Goal: Information Seeking & Learning: Learn about a topic

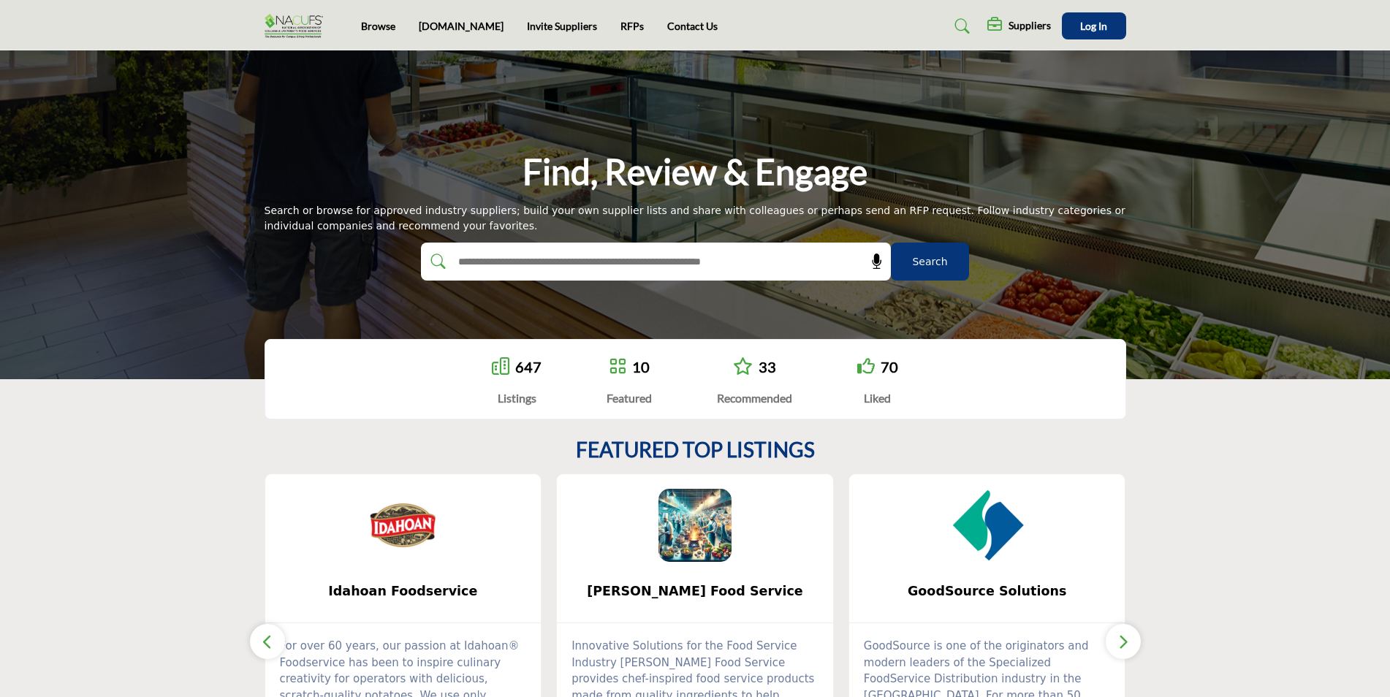
drag, startPoint x: 1389, startPoint y: 150, endPoint x: 1387, endPoint y: 302, distance: 152.7
click at [1387, 302] on div "Find, Review & Engage Search or browse for approved industry suppliers; build y…" at bounding box center [695, 214] width 1390 height 329
drag, startPoint x: 1313, startPoint y: 520, endPoint x: 1303, endPoint y: 507, distance: 16.7
click at [1304, 516] on section "FEATURED TOP LISTINGS Idahoan Foodservice ... 0 0 0" at bounding box center [695, 616] width 1390 height 416
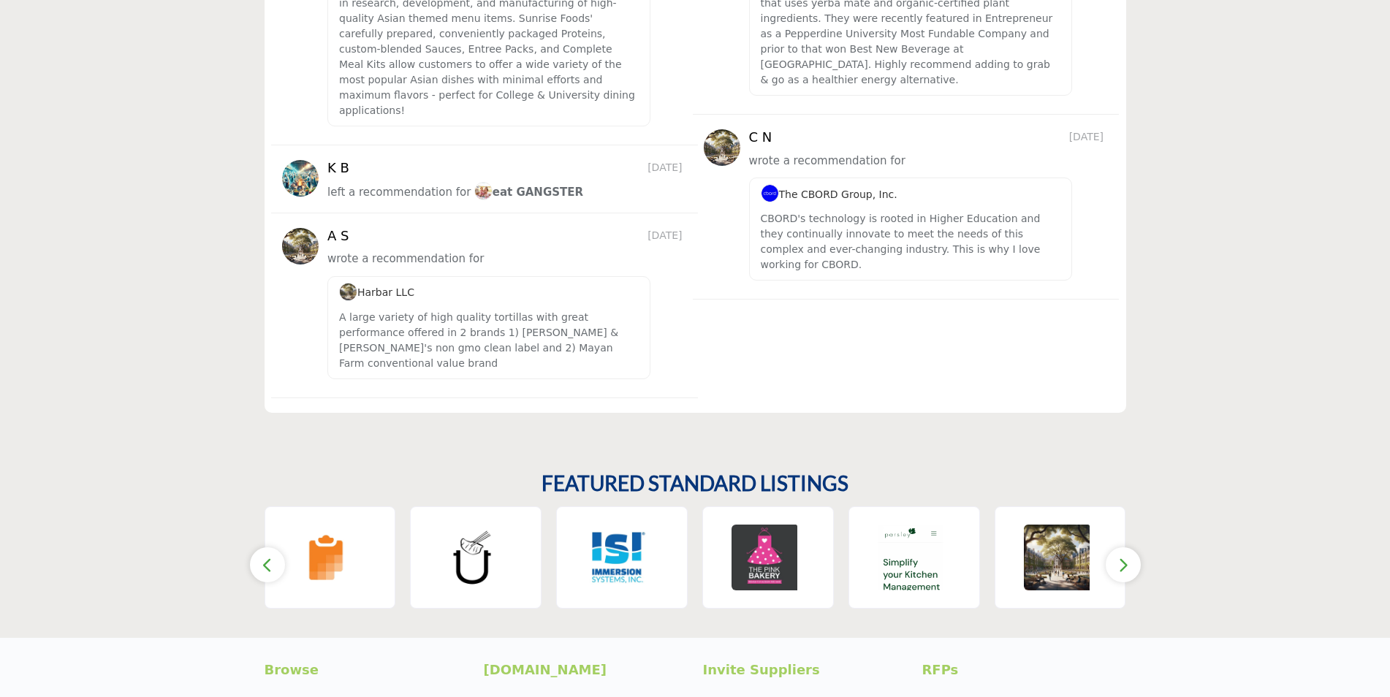
scroll to position [2003, 0]
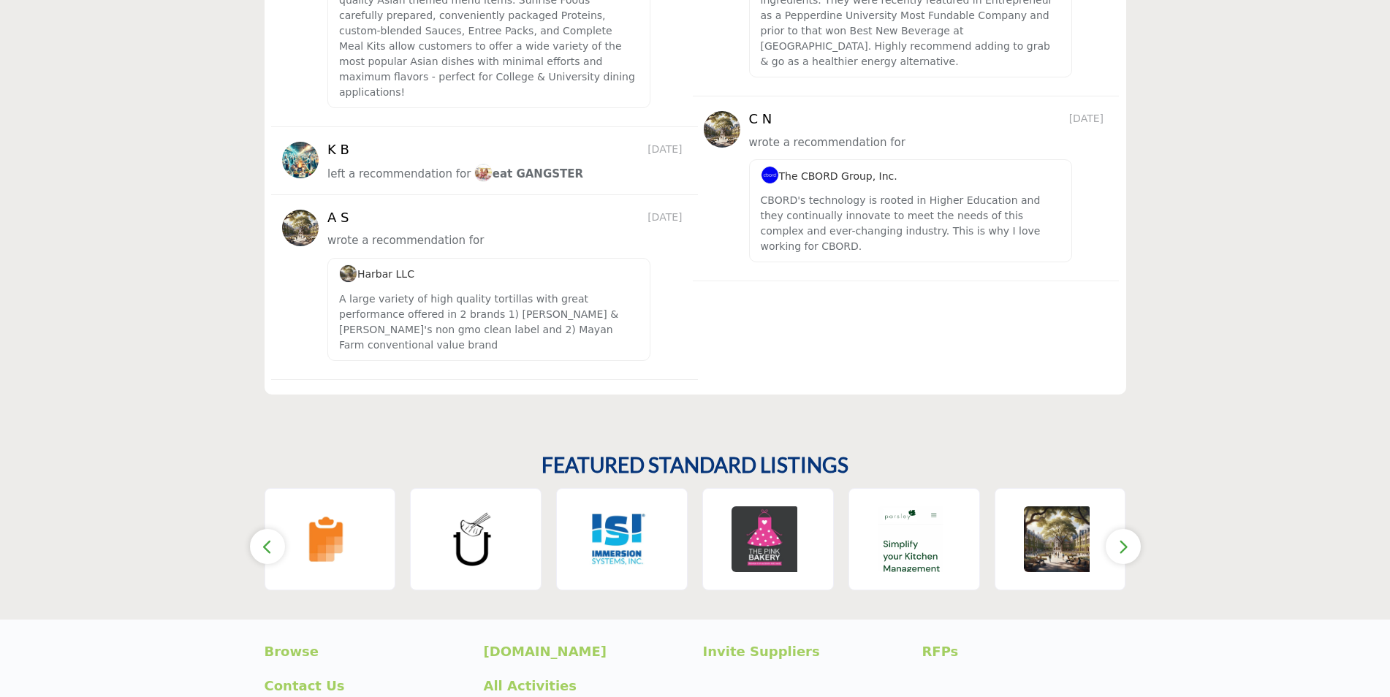
click at [1134, 529] on button "button" at bounding box center [1122, 546] width 35 height 35
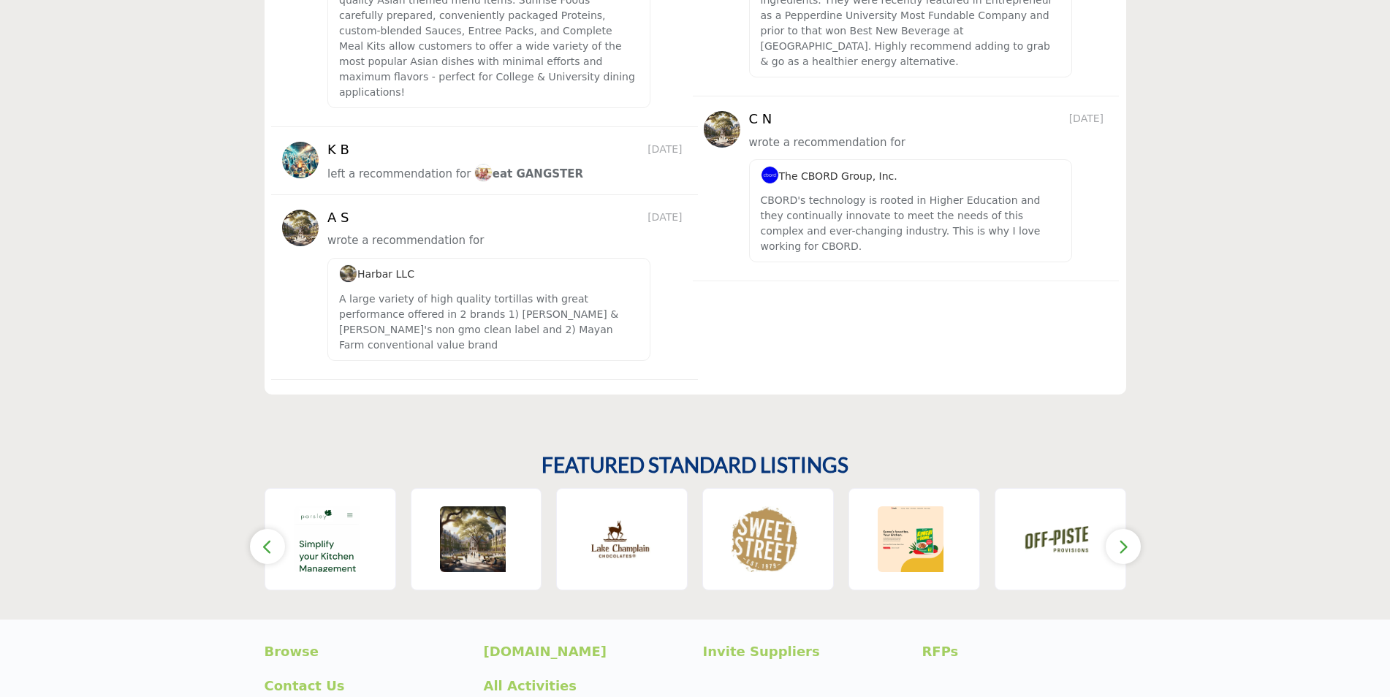
click at [1123, 538] on icon "button" at bounding box center [1123, 547] width 12 height 18
click at [1123, 529] on button "button" at bounding box center [1122, 546] width 35 height 35
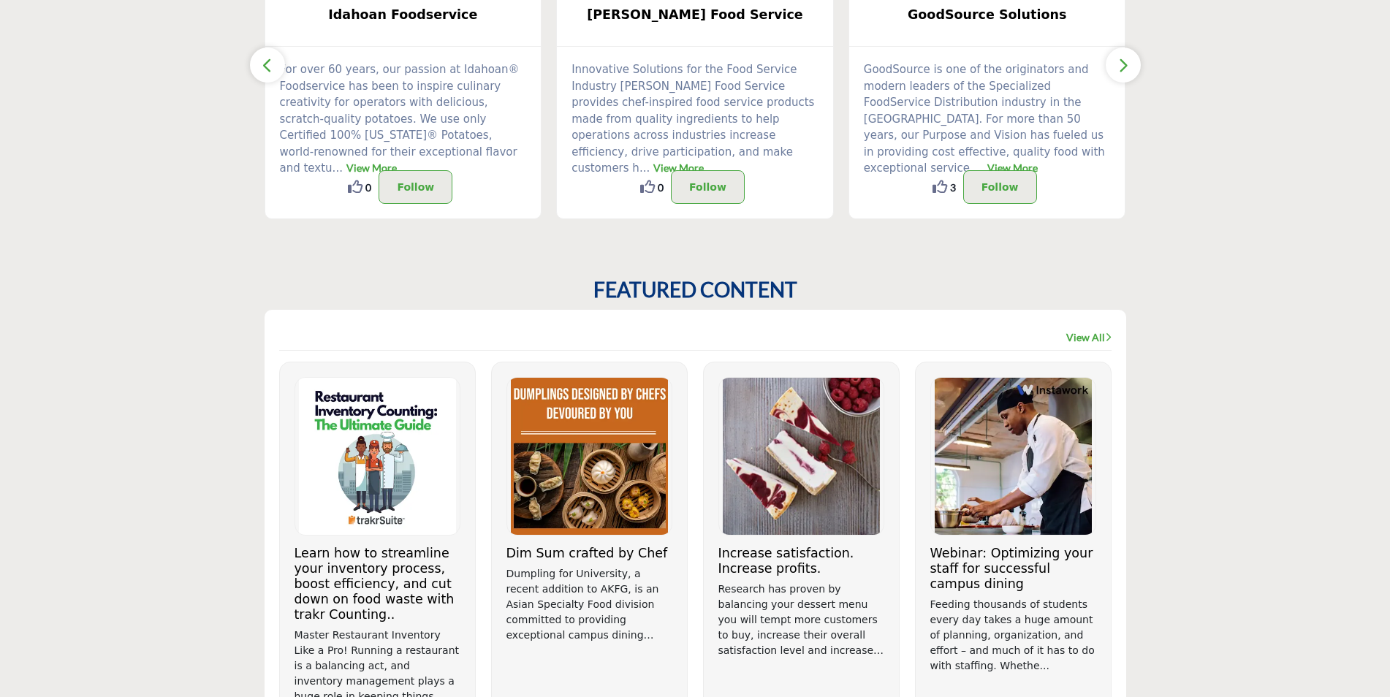
scroll to position [0, 0]
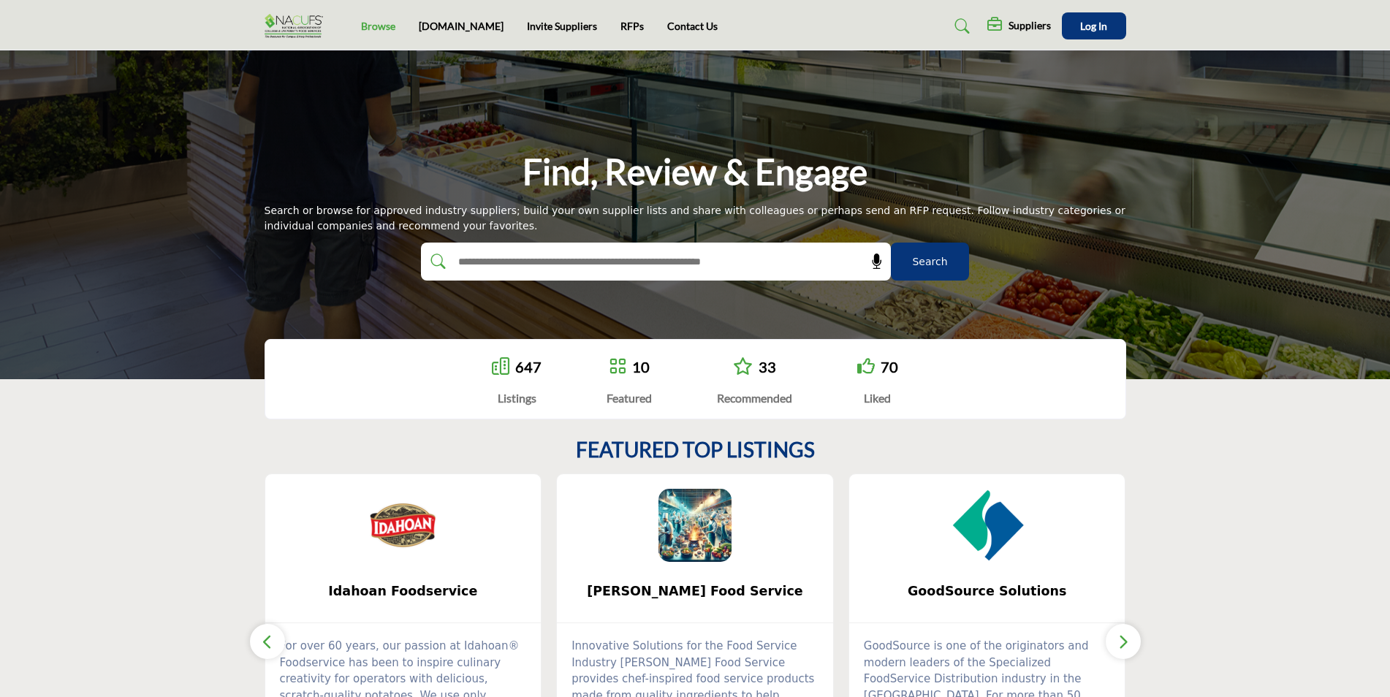
click at [366, 26] on link "Browse" at bounding box center [378, 26] width 34 height 12
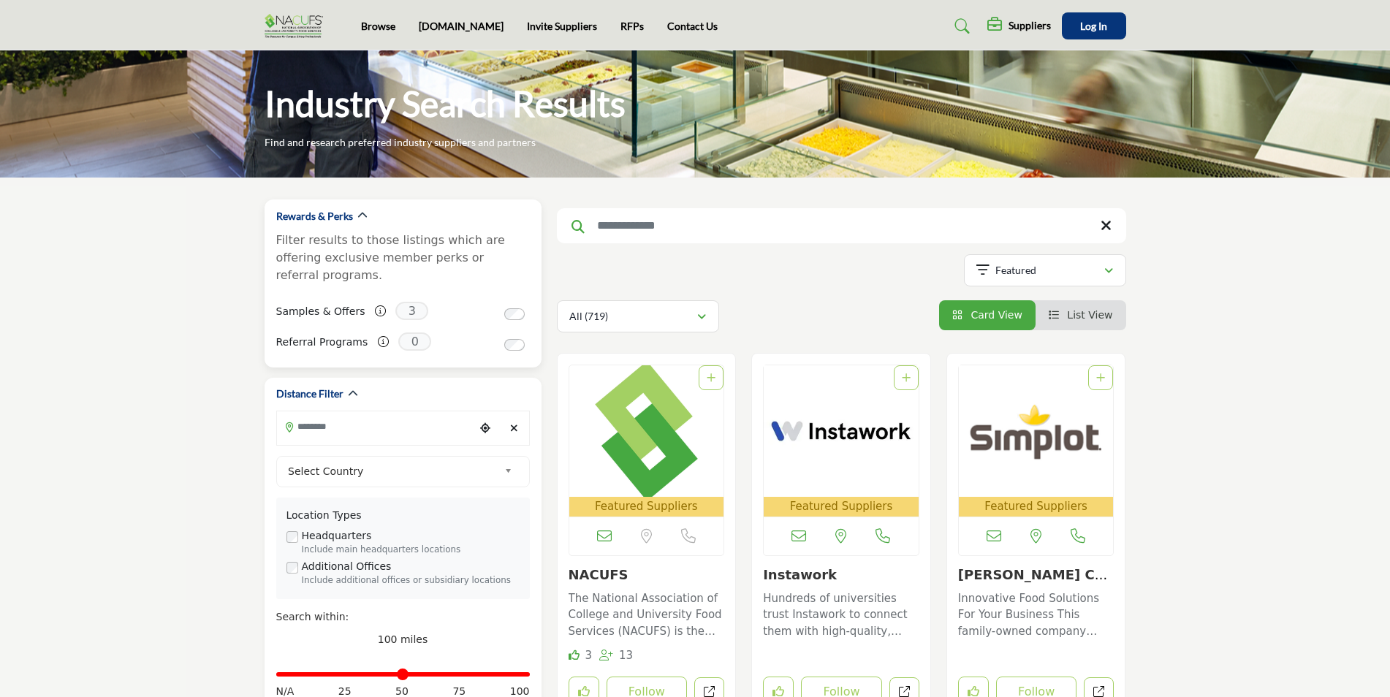
click at [506, 305] on div at bounding box center [517, 312] width 26 height 15
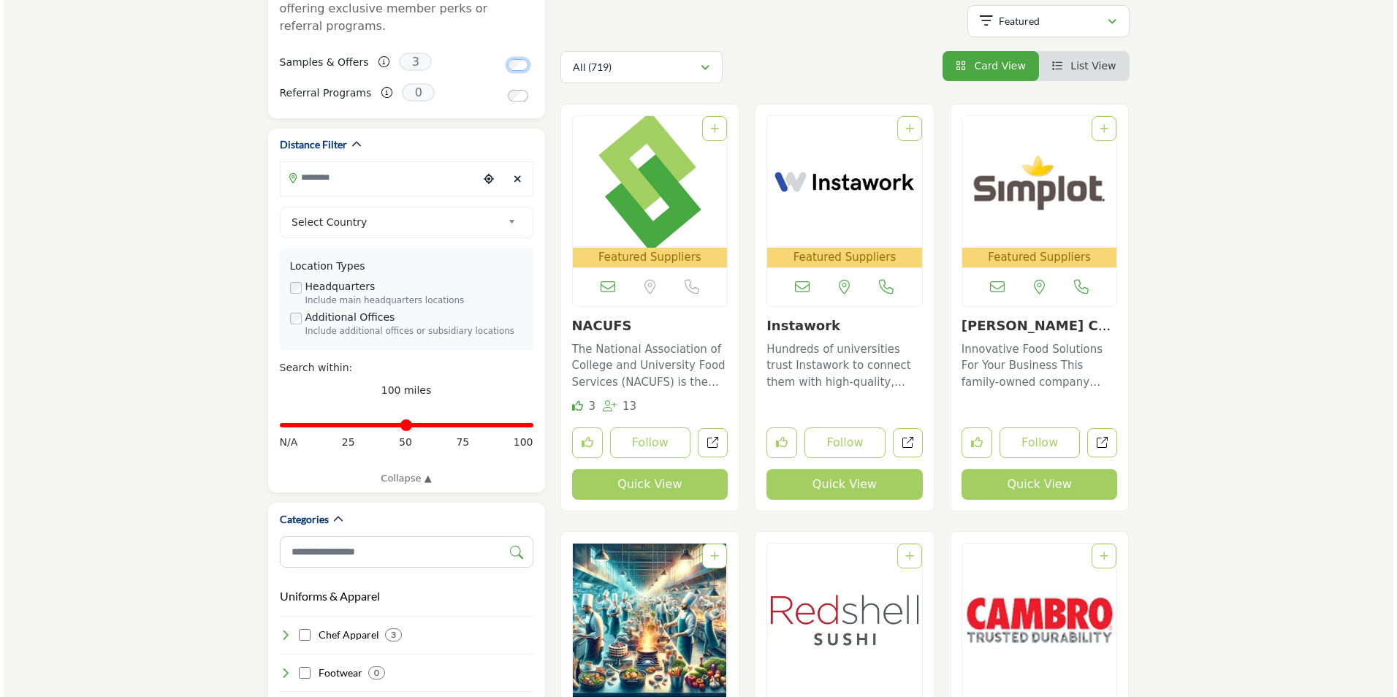
scroll to position [283, 0]
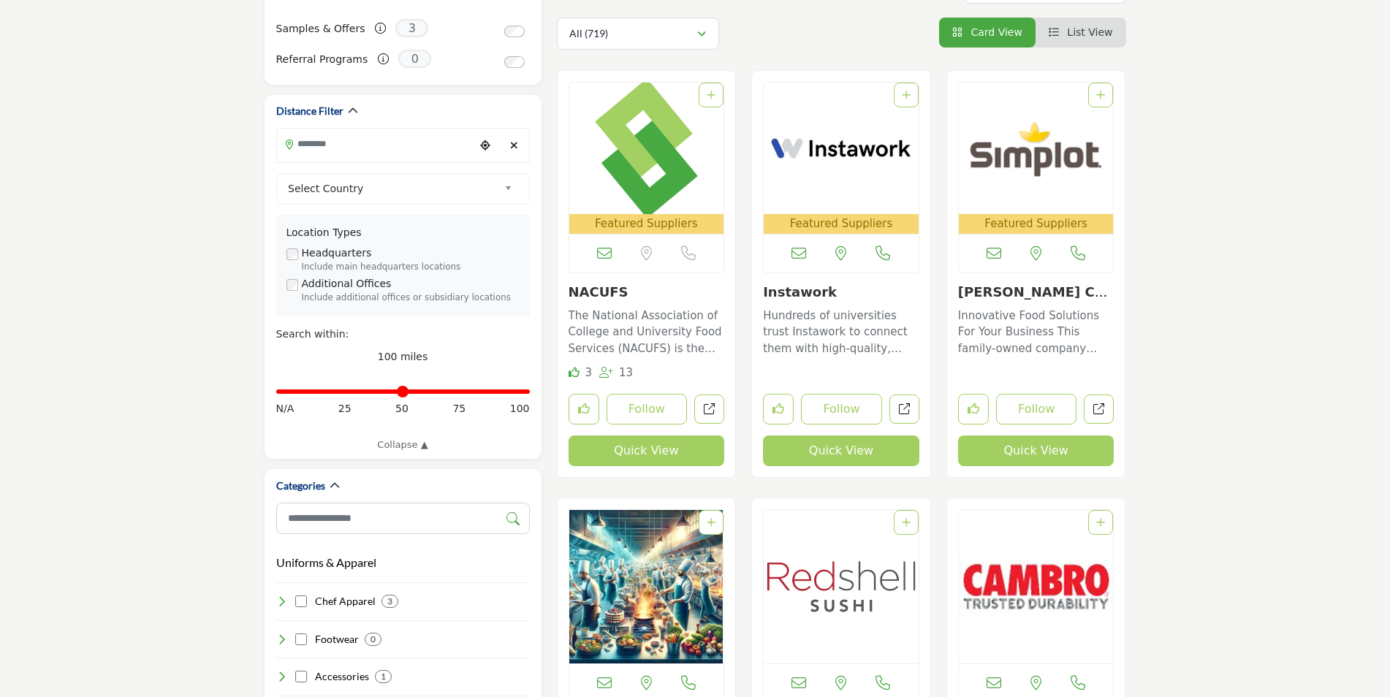
click at [641, 443] on button "Quick View" at bounding box center [646, 450] width 156 height 31
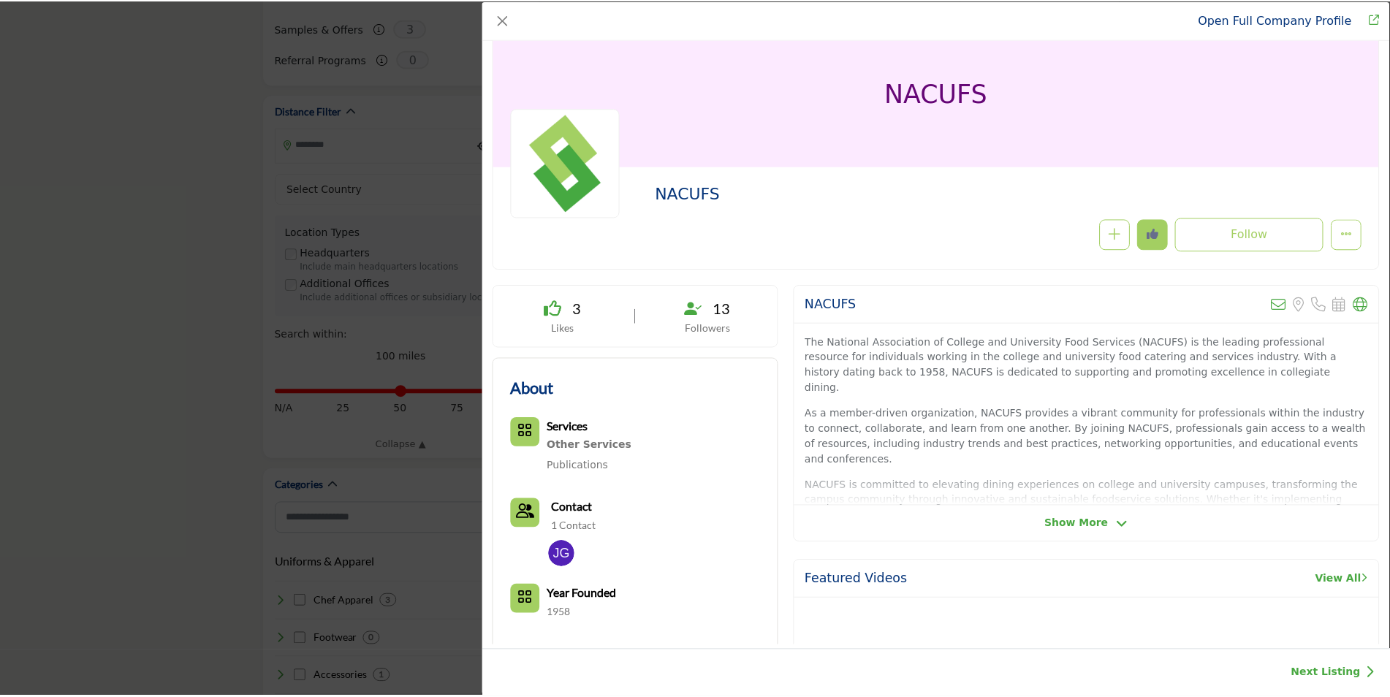
scroll to position [0, 0]
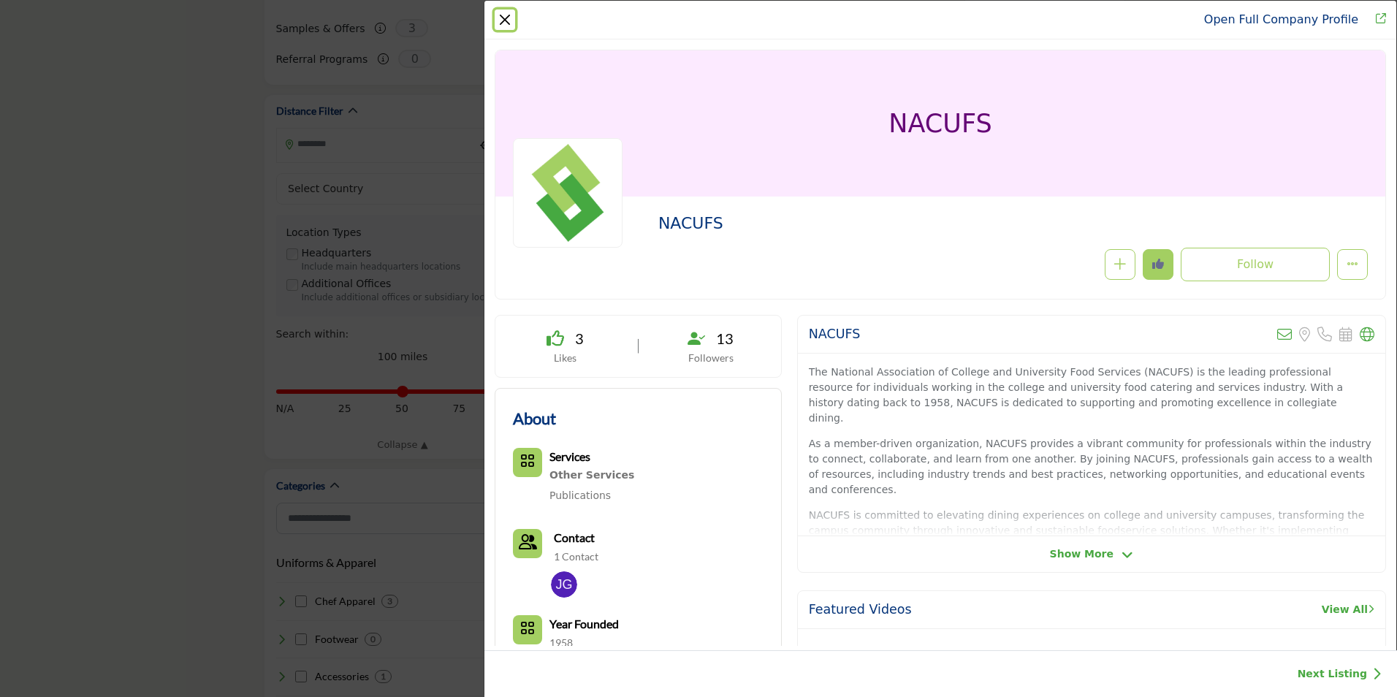
click at [507, 16] on button "Close" at bounding box center [505, 19] width 20 height 20
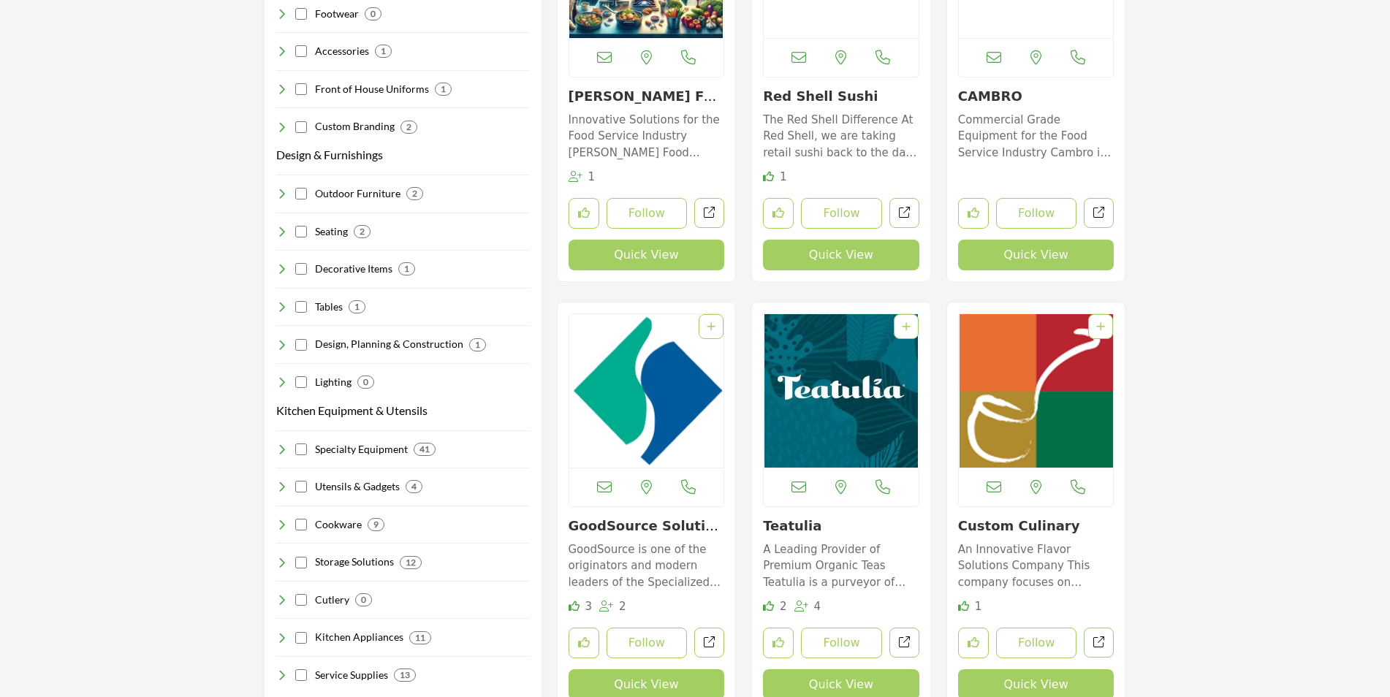
scroll to position [1817, 0]
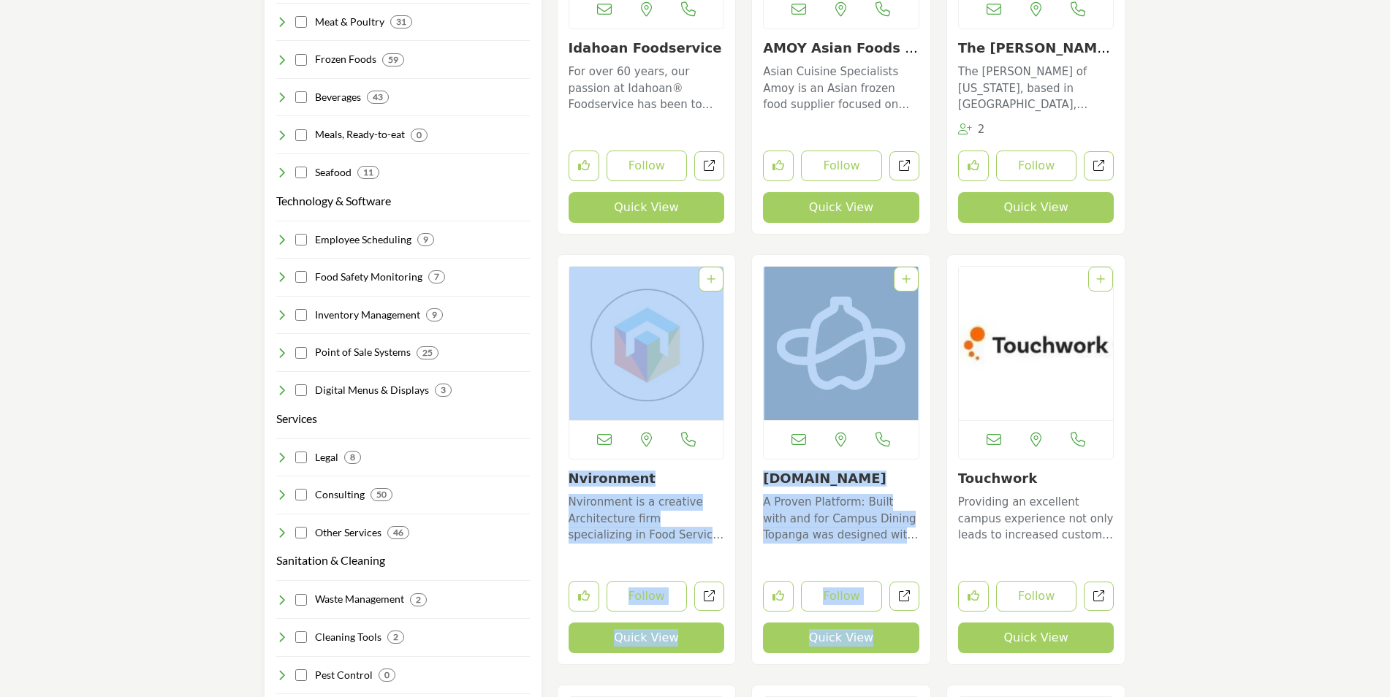
drag, startPoint x: 1387, startPoint y: 219, endPoint x: 1395, endPoint y: 262, distance: 43.1
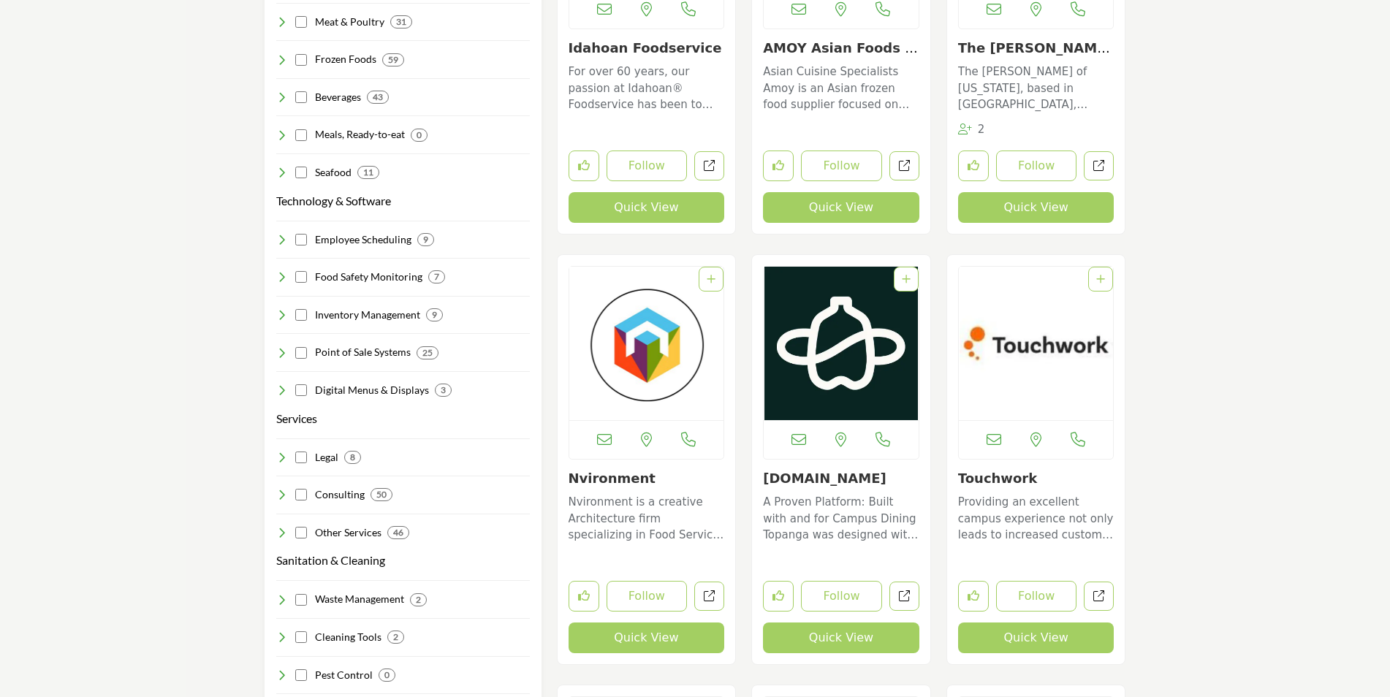
drag, startPoint x: 1395, startPoint y: 262, endPoint x: 1262, endPoint y: 180, distance: 155.5
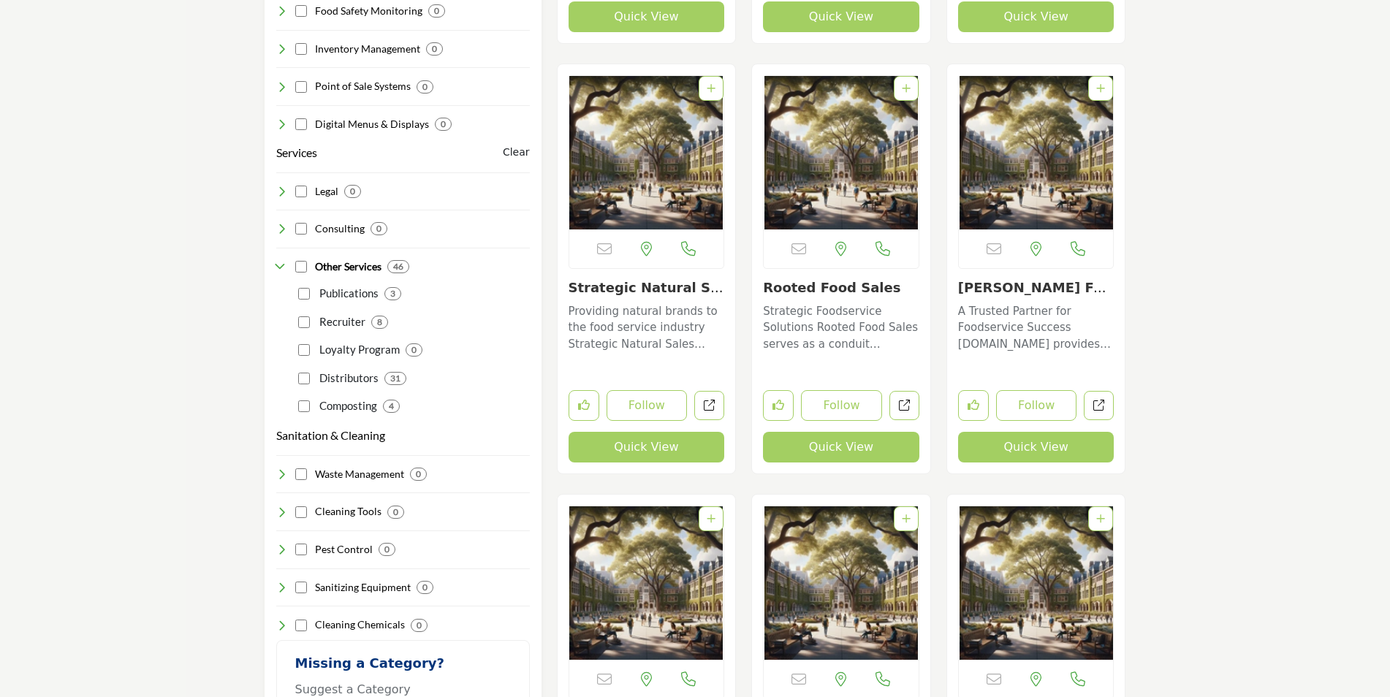
scroll to position [2136, 0]
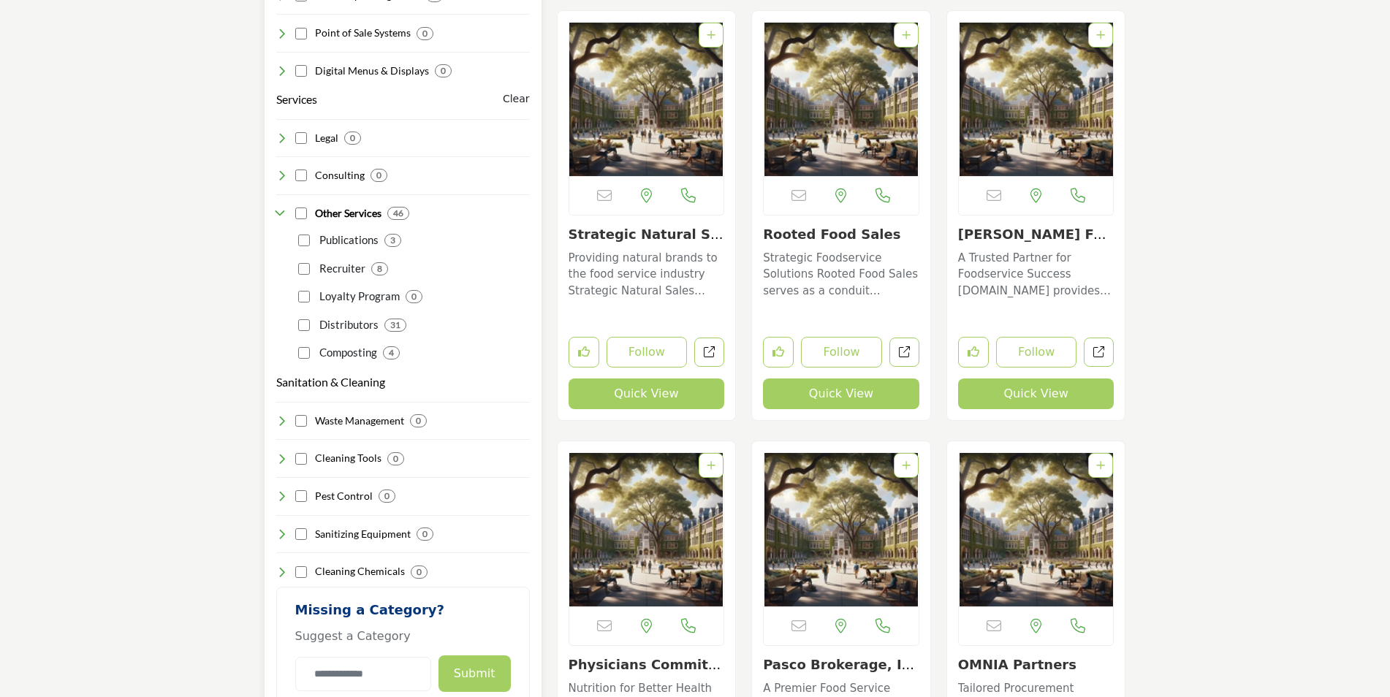
click at [348, 232] on p "Publications" at bounding box center [348, 240] width 59 height 17
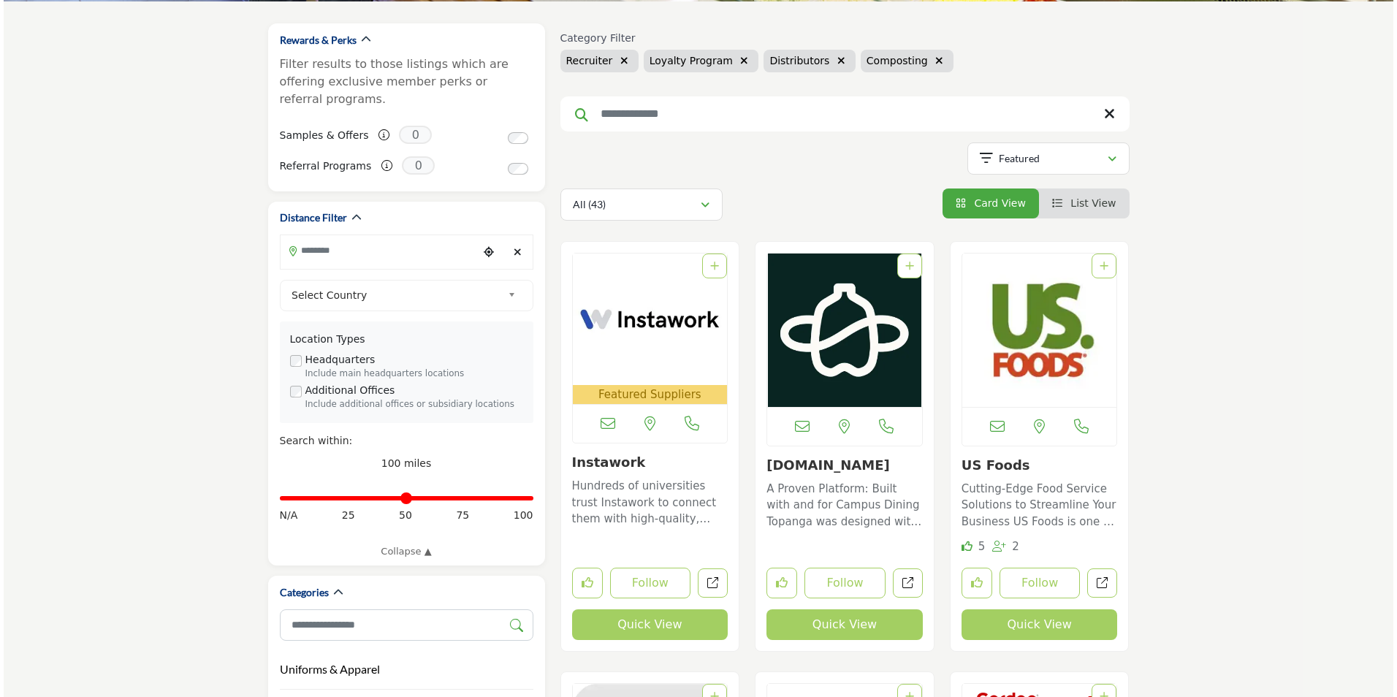
scroll to position [223, 0]
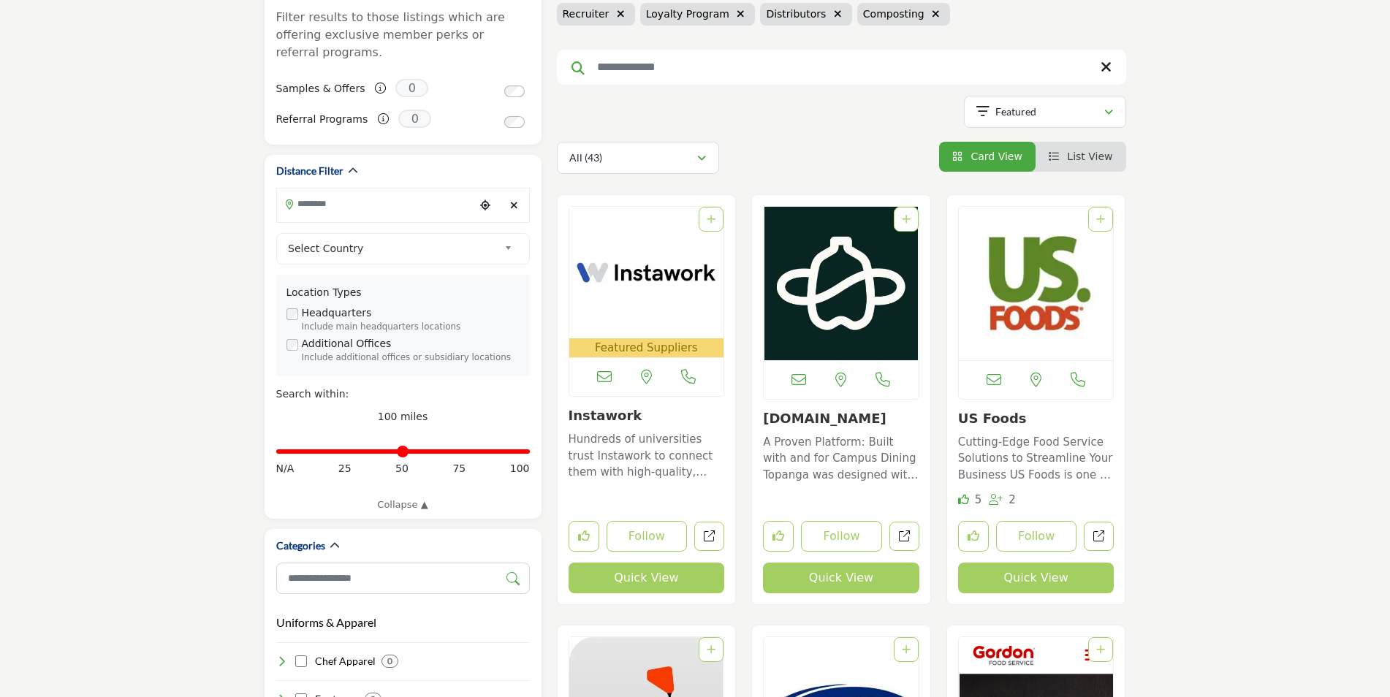
click at [830, 574] on button "Quick View" at bounding box center [841, 578] width 156 height 31
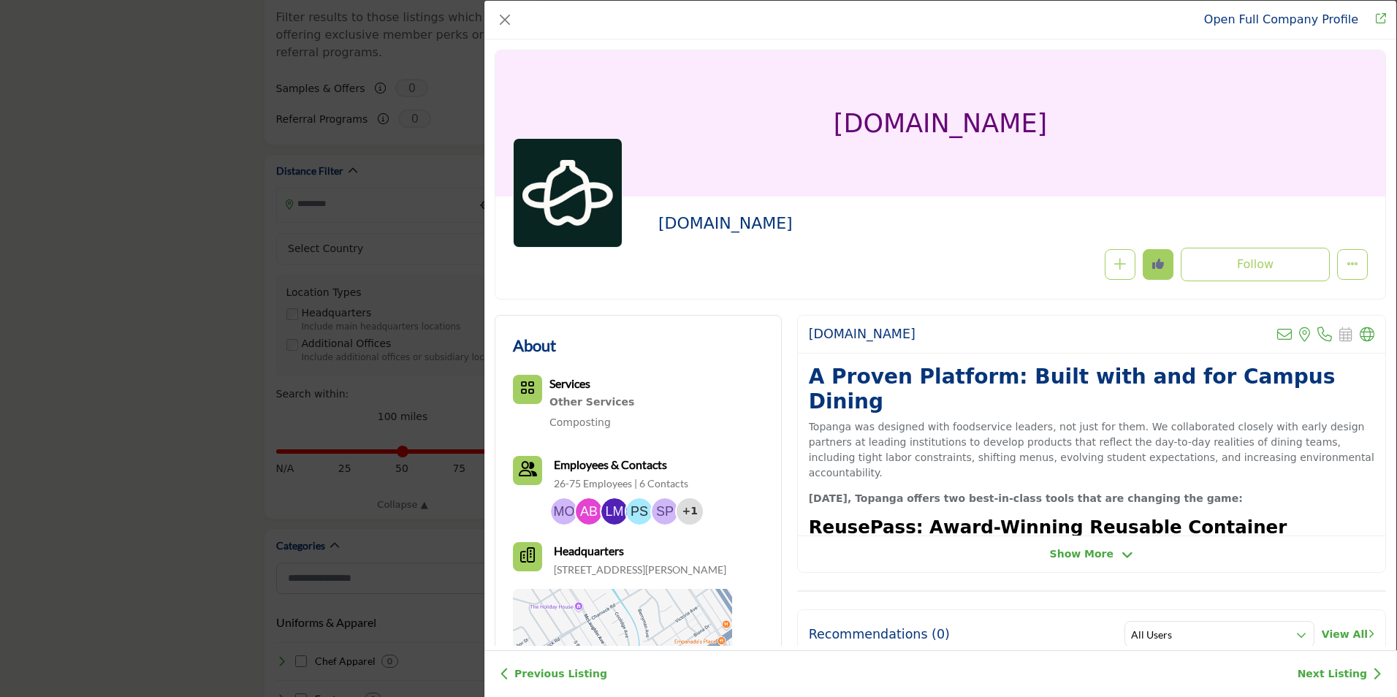
drag, startPoint x: 1396, startPoint y: 129, endPoint x: 1386, endPoint y: 148, distance: 21.6
click at [1386, 148] on div "Open Full Company Profile Topanga.io Follow Following" at bounding box center [940, 348] width 913 height 697
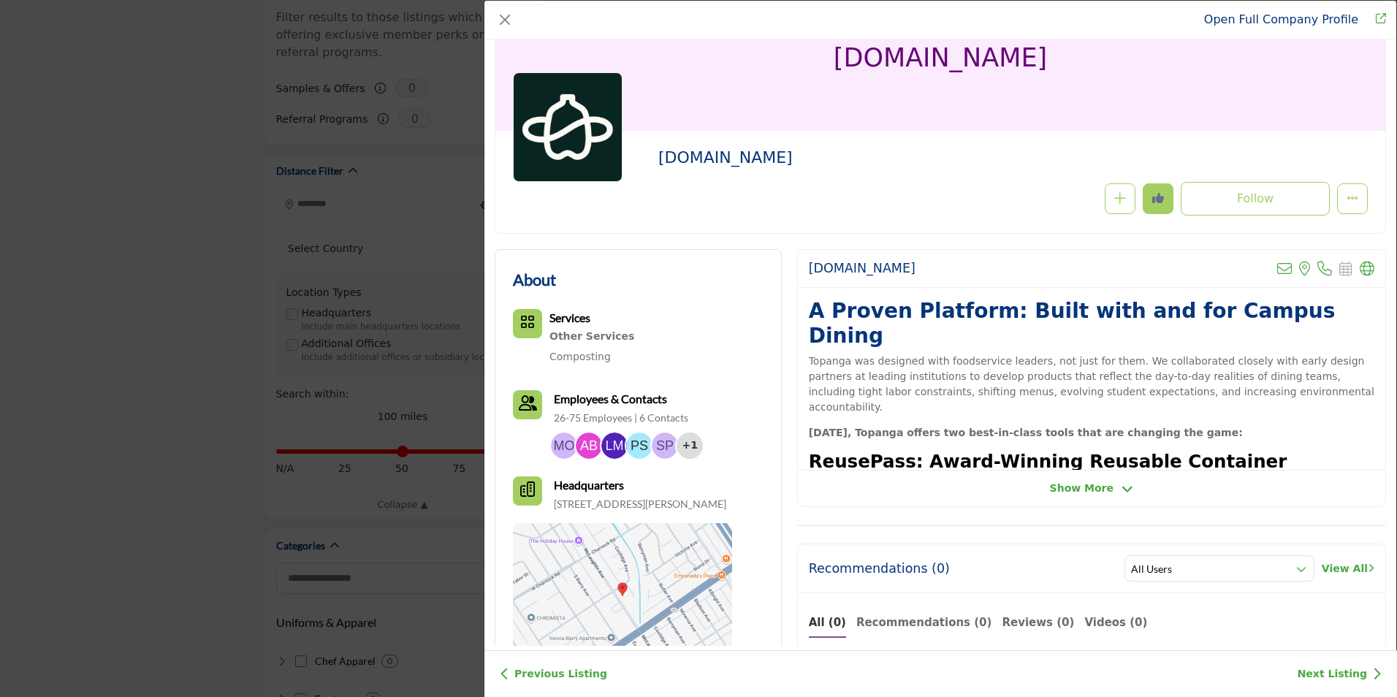
scroll to position [78, 0]
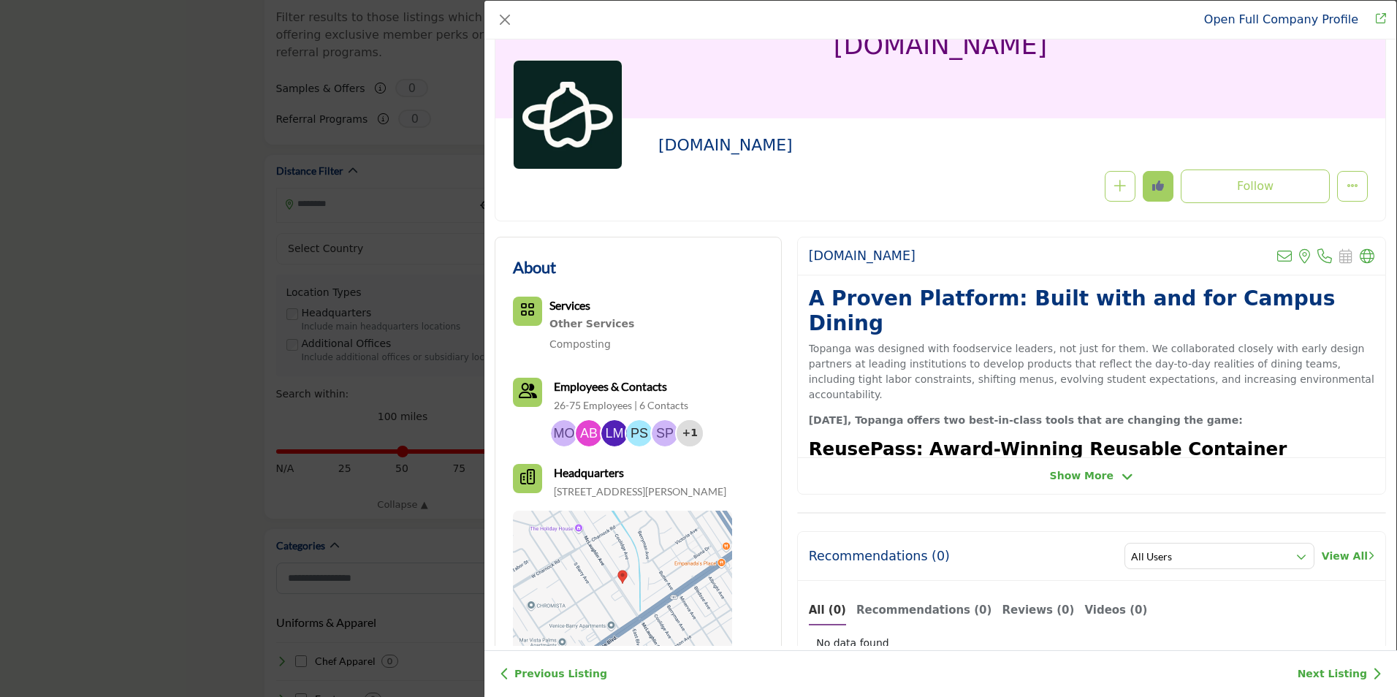
click at [1111, 473] on span "Show More" at bounding box center [1091, 475] width 83 height 15
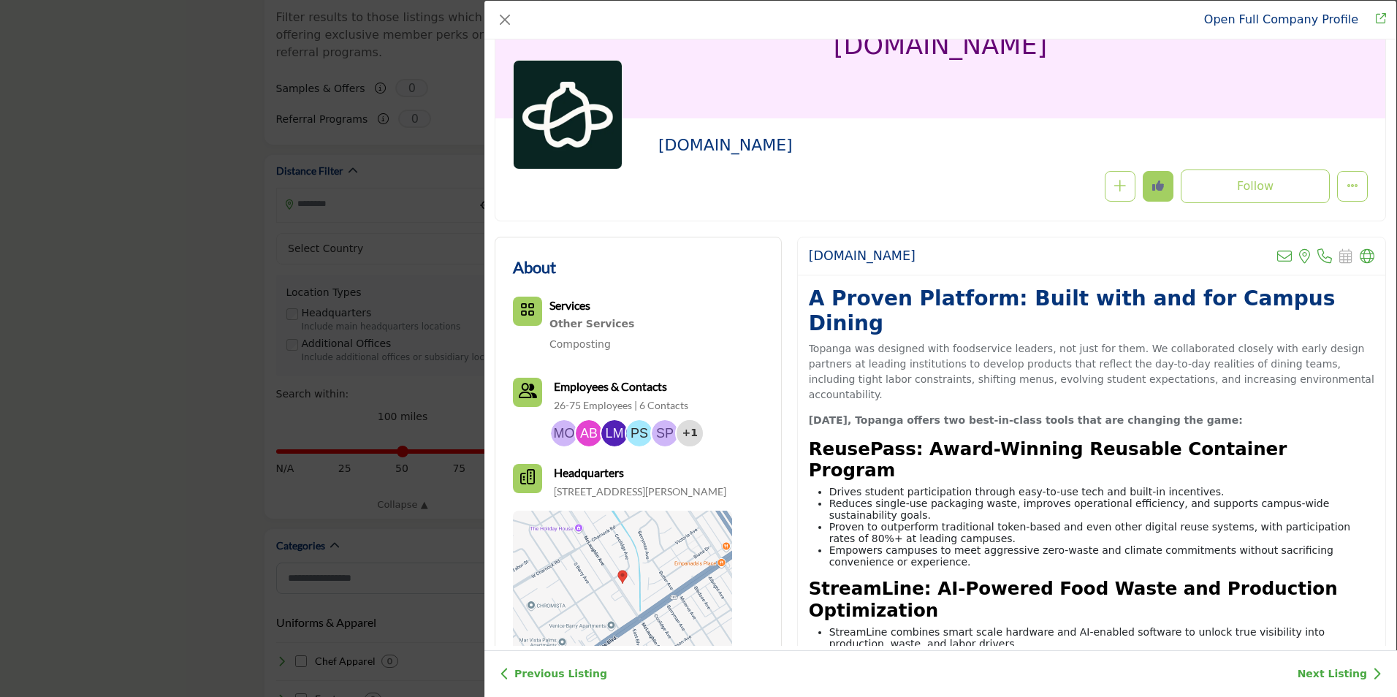
drag, startPoint x: 1396, startPoint y: 130, endPoint x: 1393, endPoint y: 145, distance: 14.9
click at [1389, 145] on div "Open Full Company Profile Topanga.io Follow Following" at bounding box center [940, 348] width 913 height 697
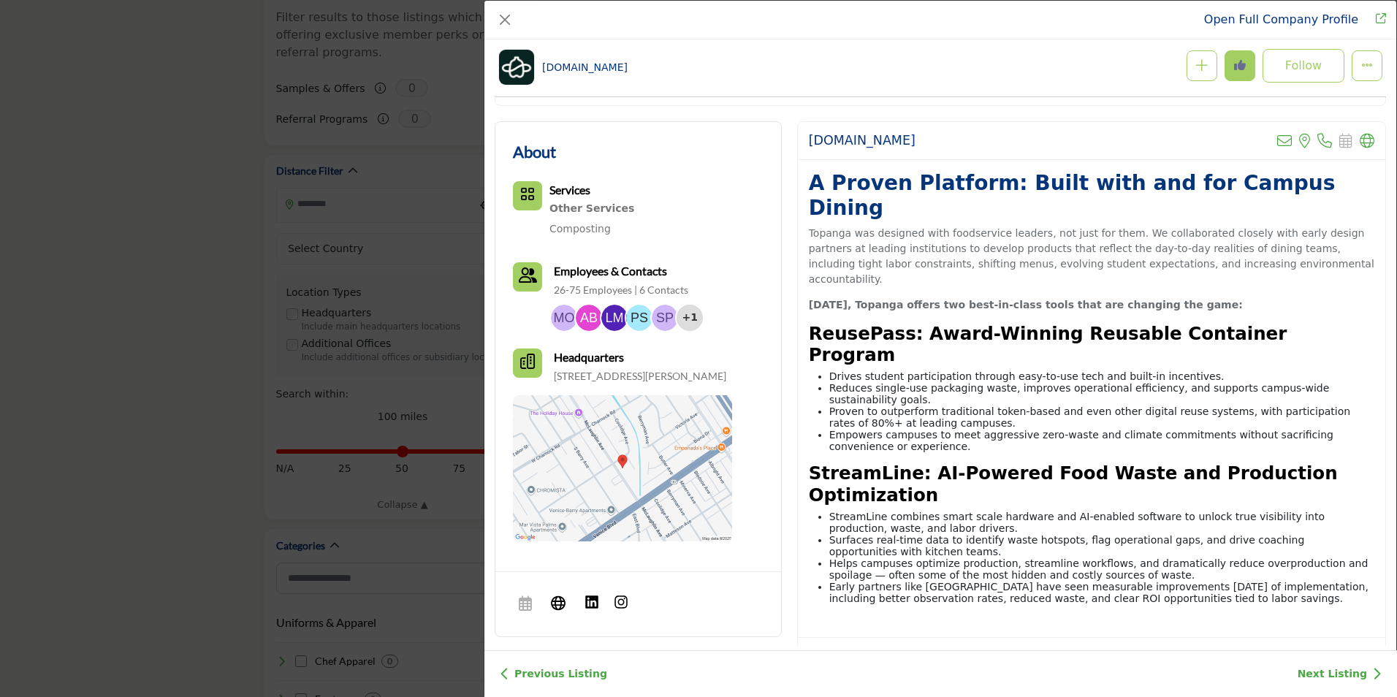
scroll to position [324, 0]
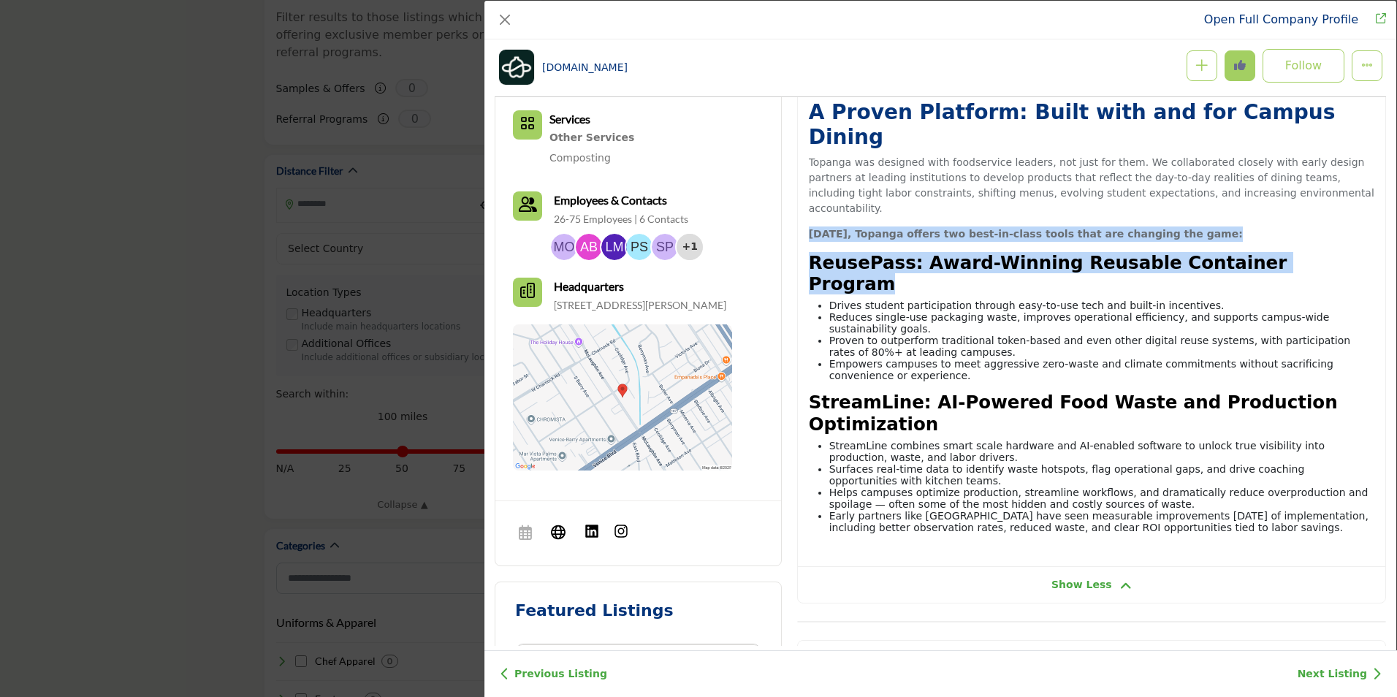
drag, startPoint x: 1396, startPoint y: 172, endPoint x: 1380, endPoint y: 213, distance: 43.3
click at [1380, 213] on div "Open Full Company Profile Topanga.io Follow Following" at bounding box center [940, 348] width 913 height 697
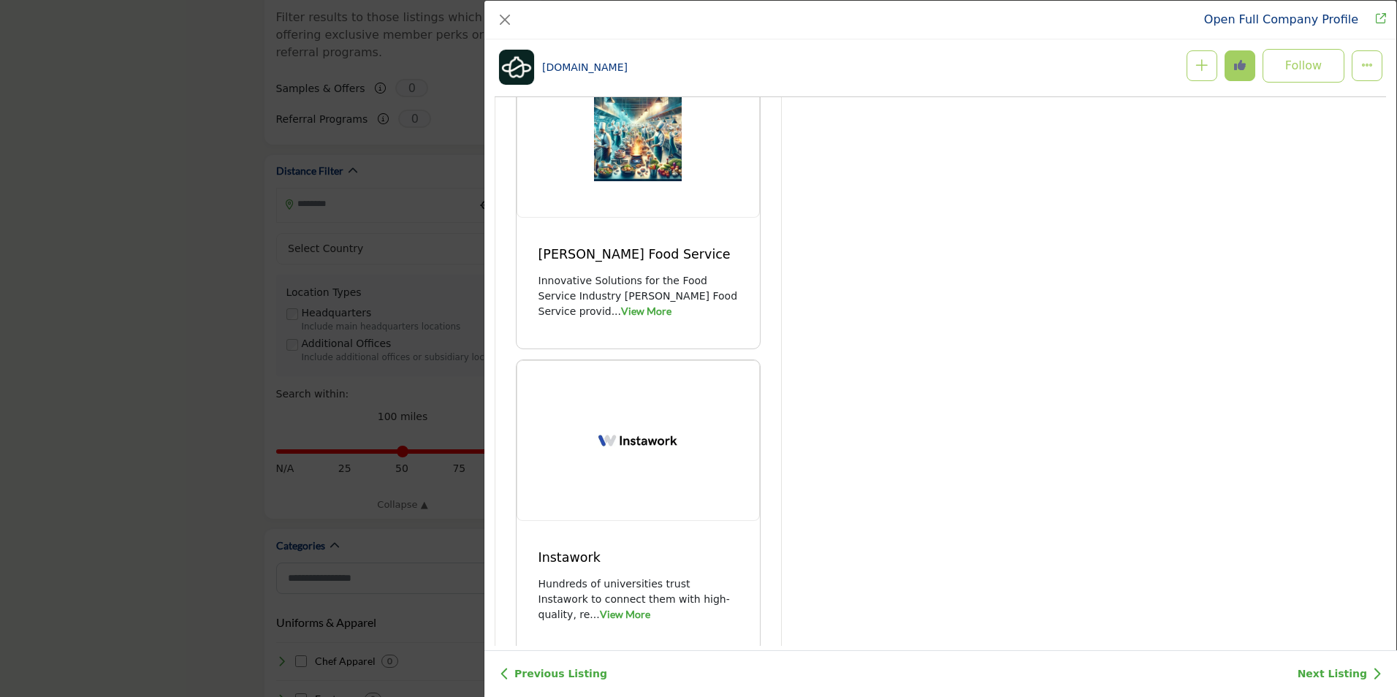
scroll to position [2799, 0]
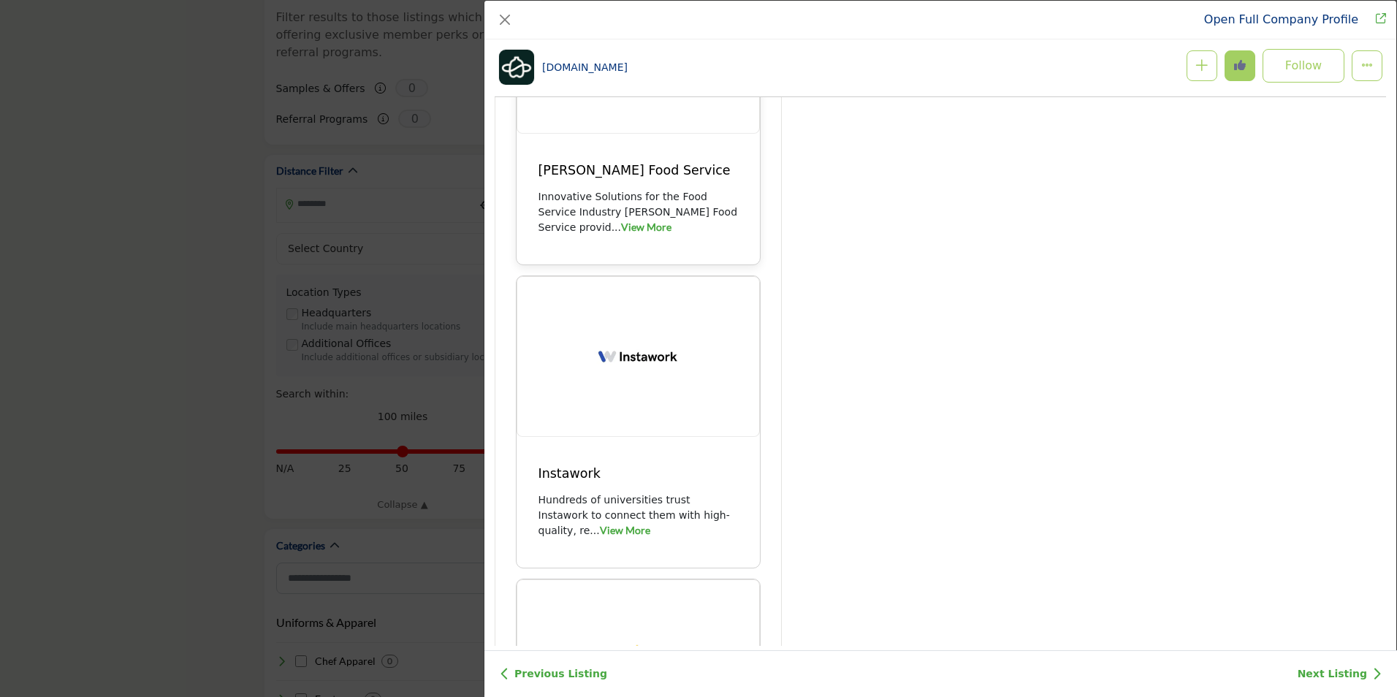
click at [621, 233] on link "View More" at bounding box center [646, 227] width 50 height 12
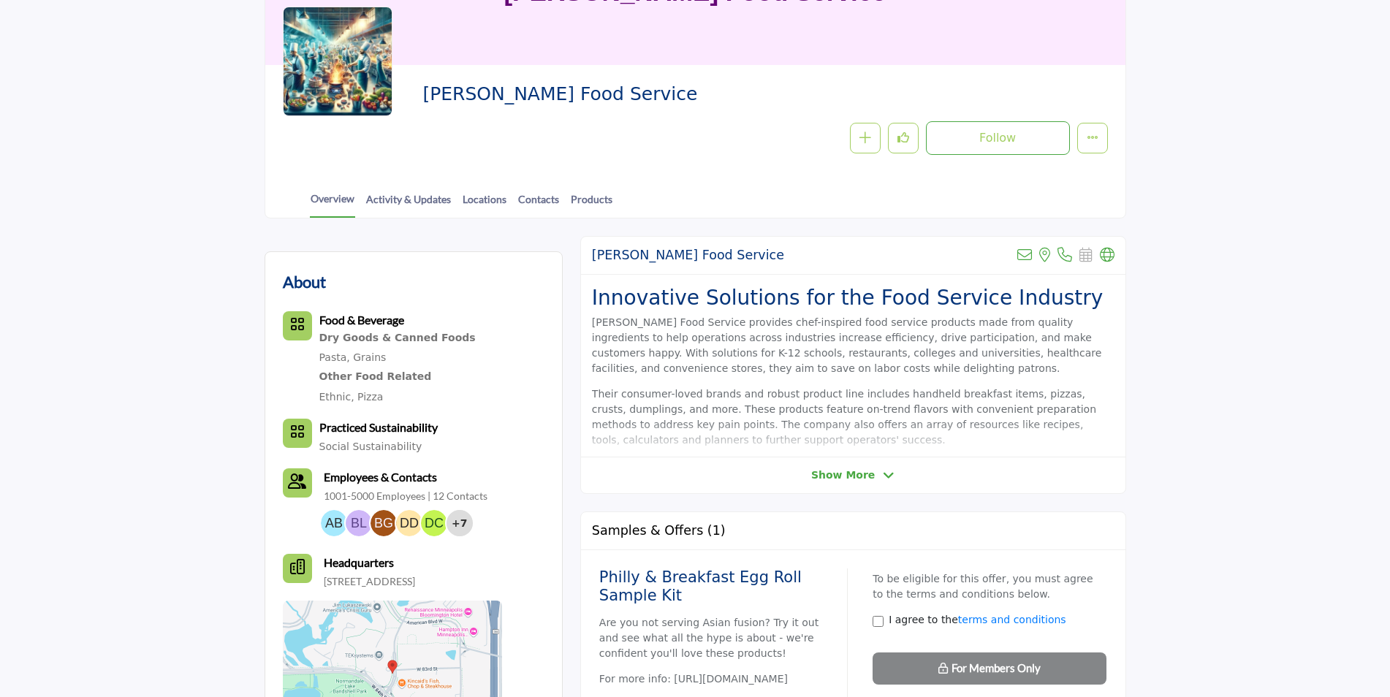
scroll to position [180, 0]
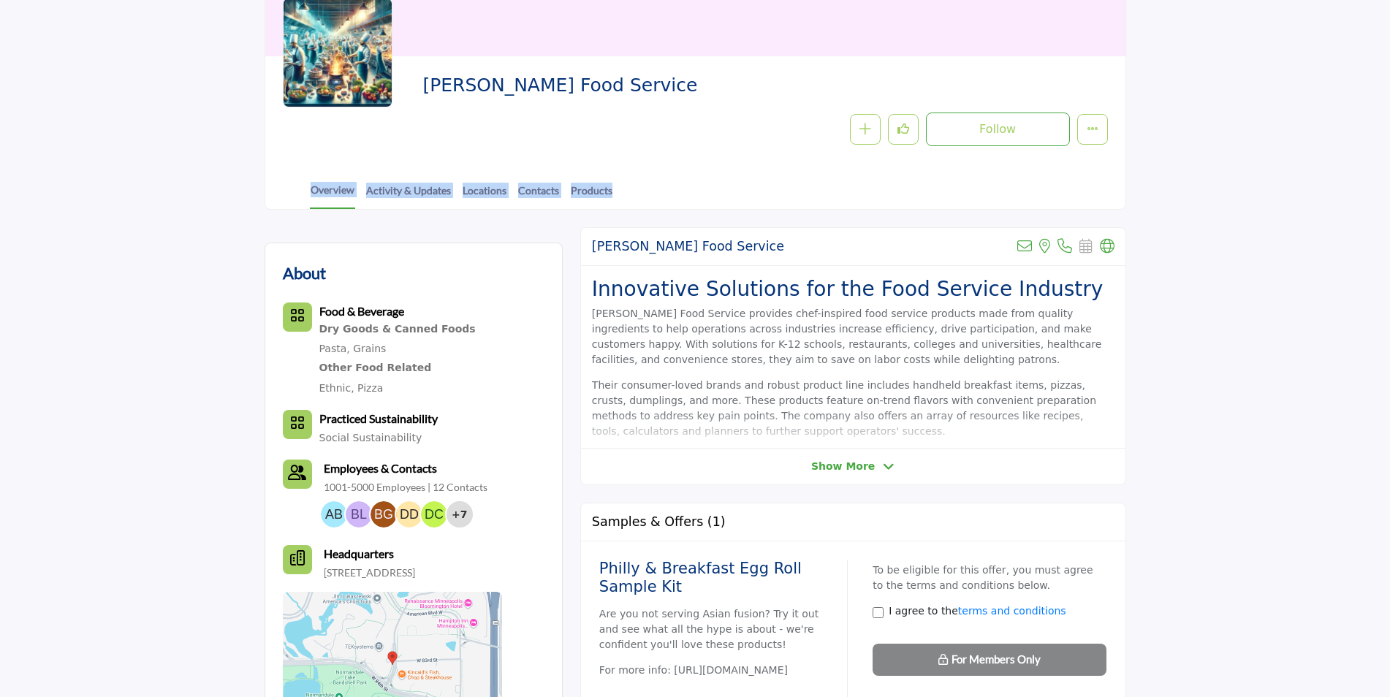
drag, startPoint x: 1387, startPoint y: 154, endPoint x: 1372, endPoint y: 194, distance: 42.8
click at [1372, 194] on section "Home Suppliers Schwan's Food Service Schwan's Food Service Schwan's Food Servic…" at bounding box center [695, 40] width 1390 height 339
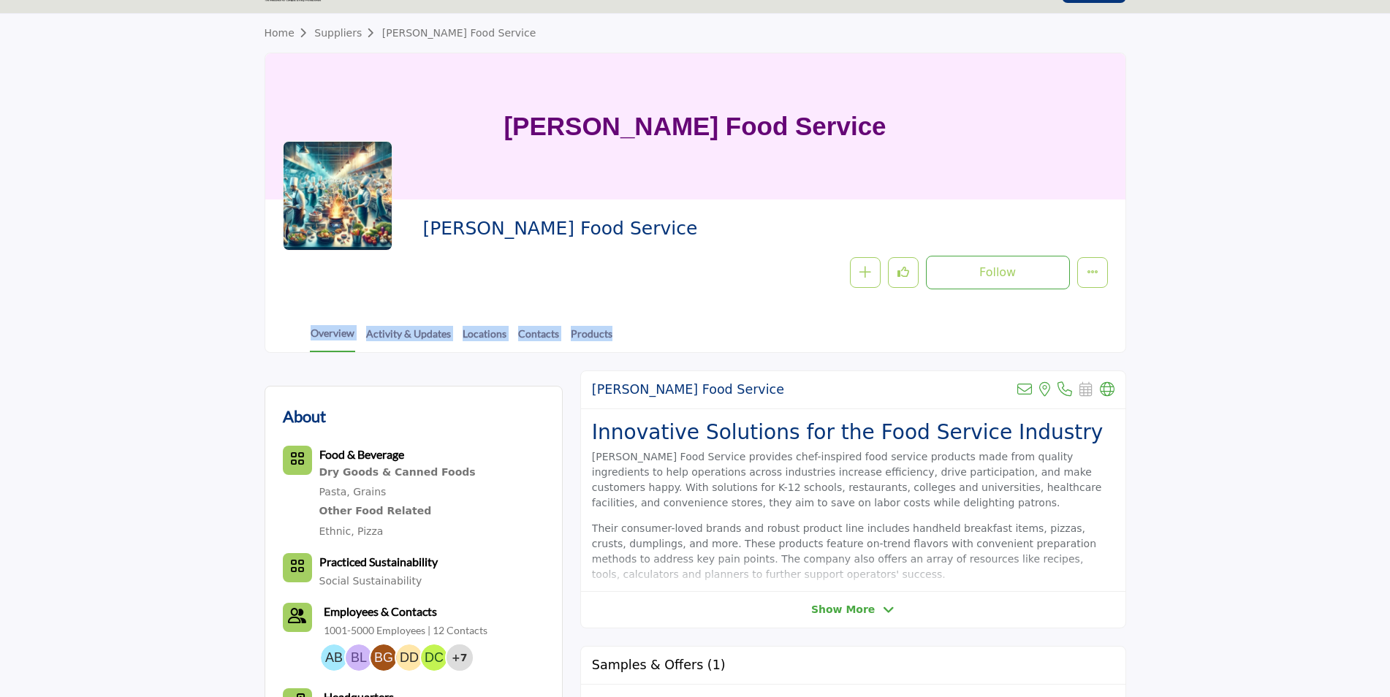
scroll to position [0, 0]
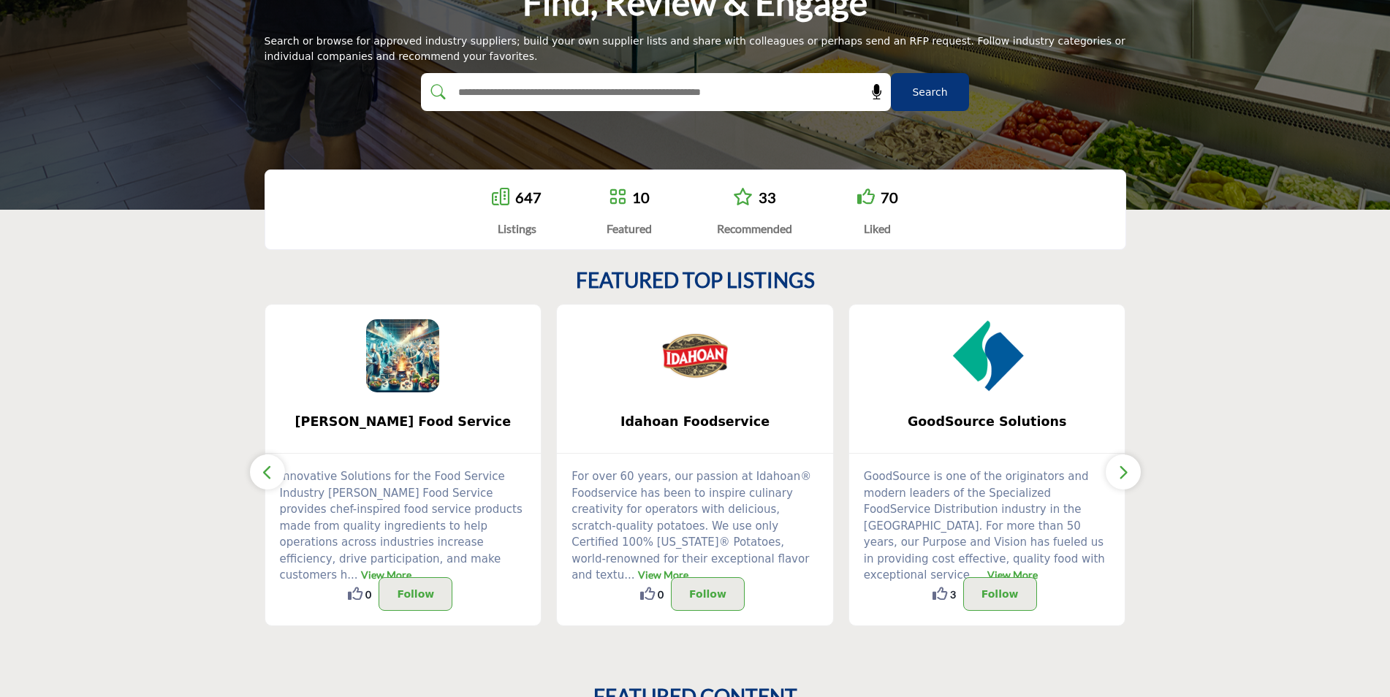
scroll to position [196, 0]
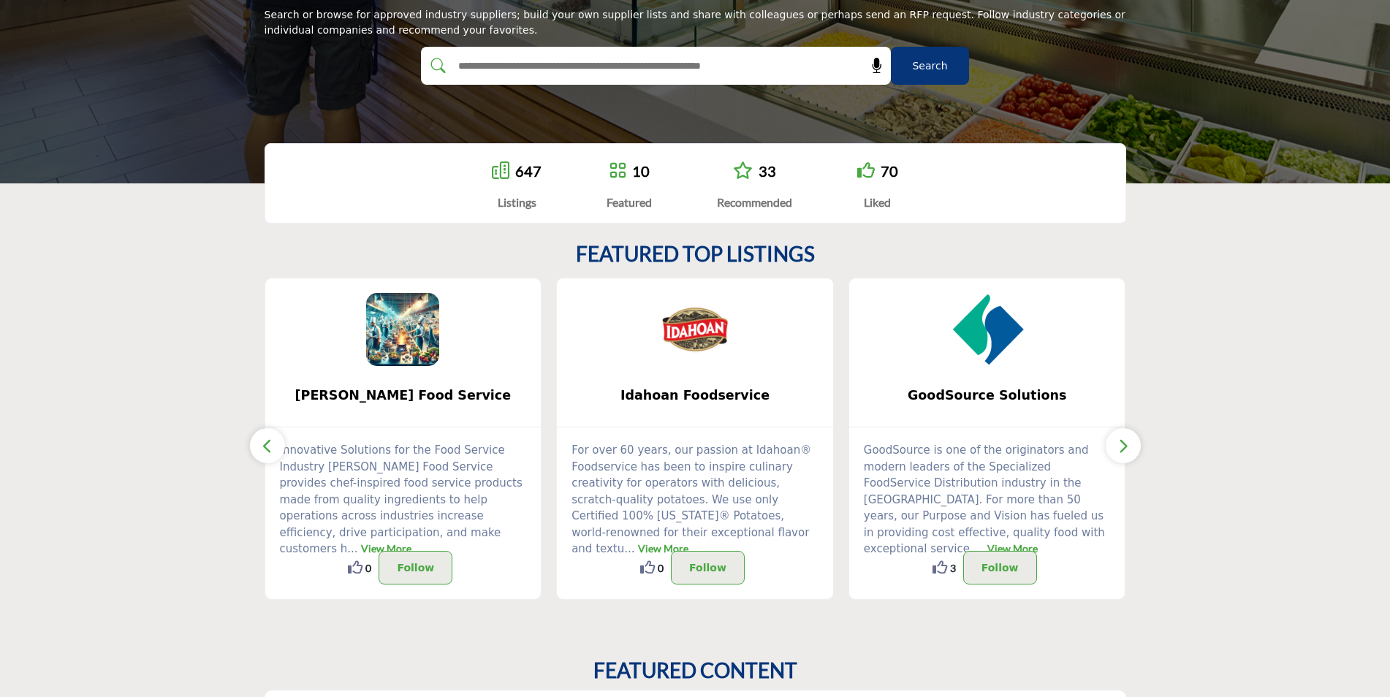
click at [744, 172] on icon at bounding box center [743, 170] width 20 height 18
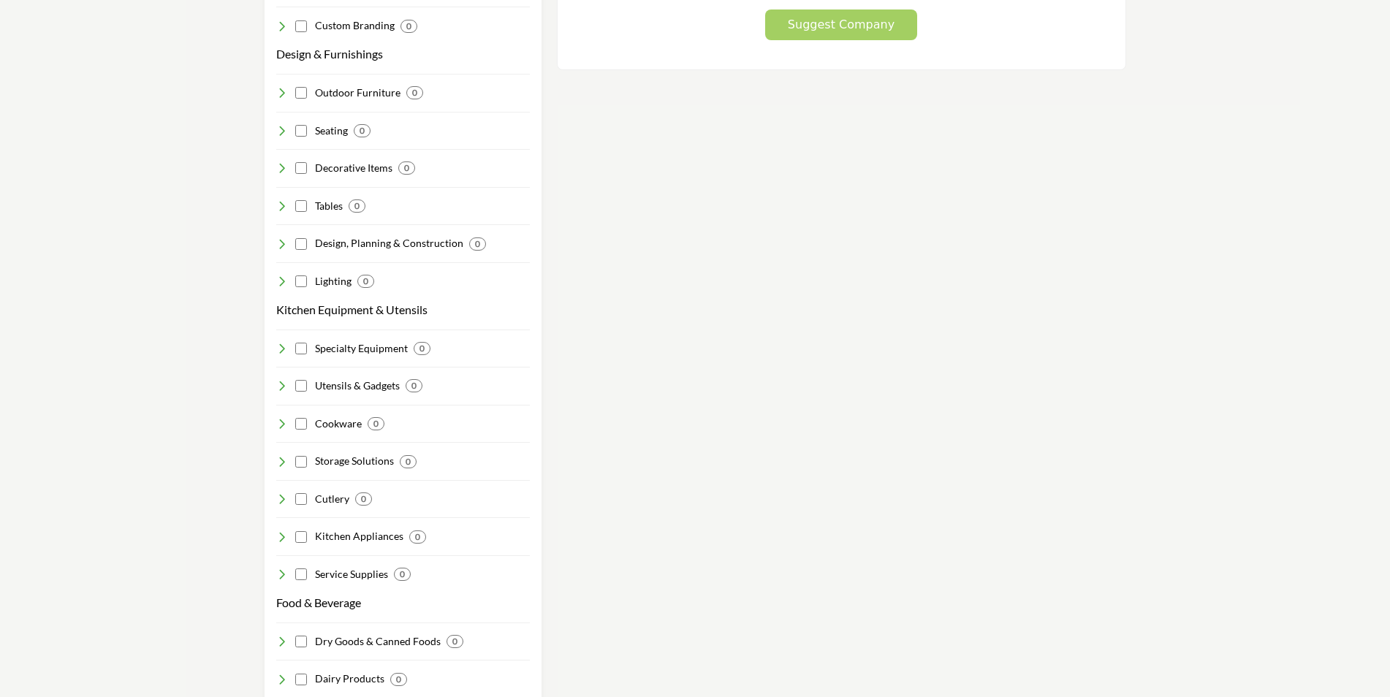
scroll to position [1083, 0]
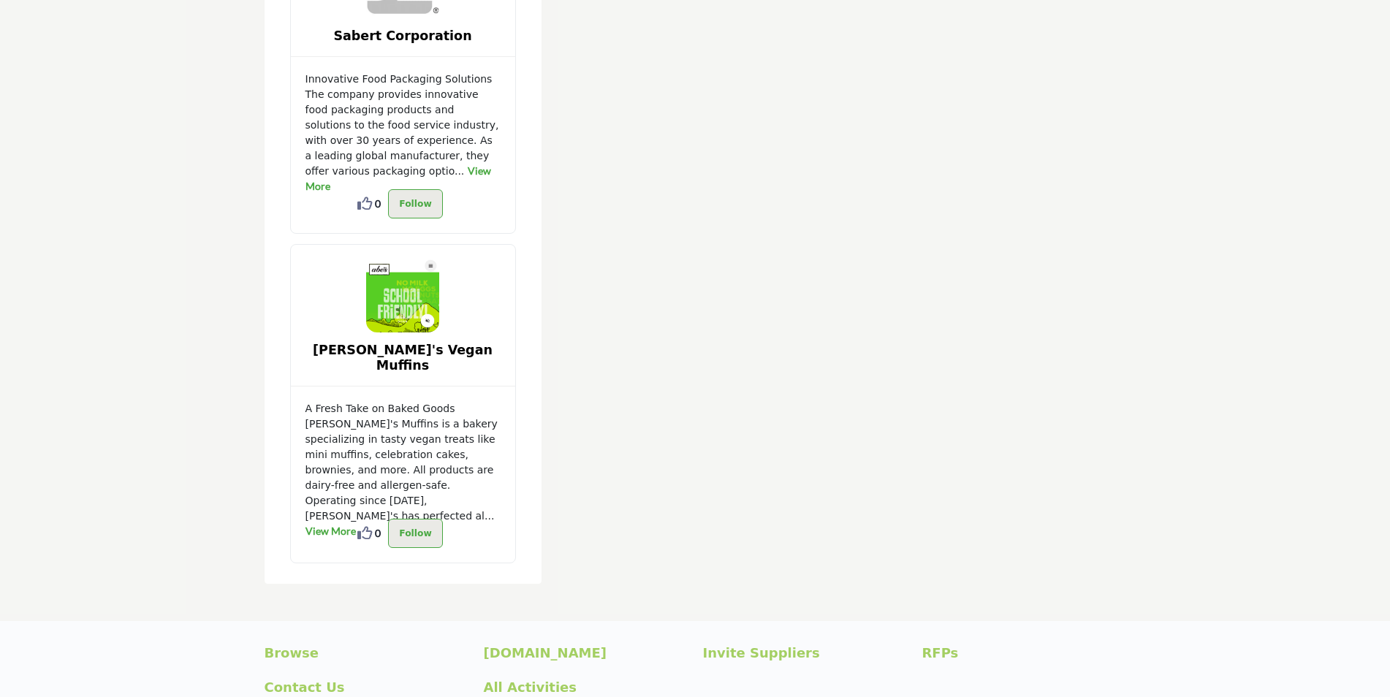
scroll to position [4158, 0]
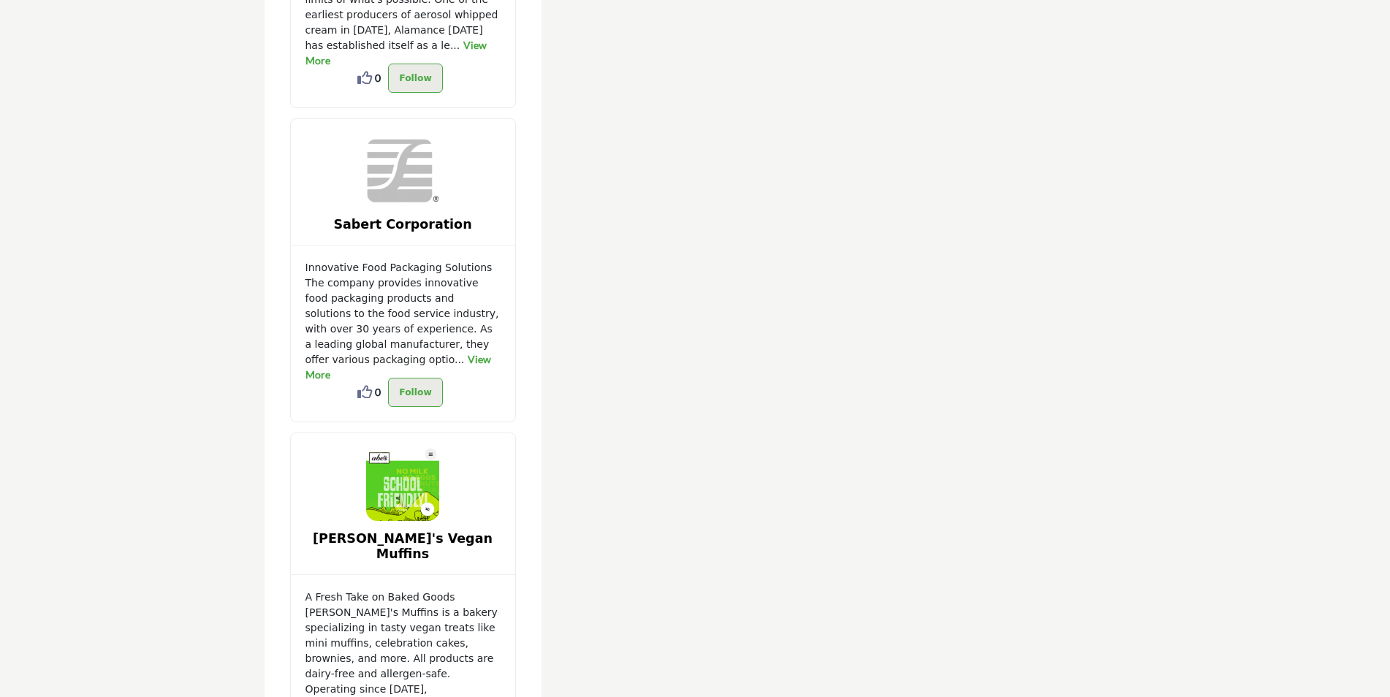
drag, startPoint x: 1388, startPoint y: 601, endPoint x: 1371, endPoint y: -54, distance: 655.6
